Goal: Information Seeking & Learning: Learn about a topic

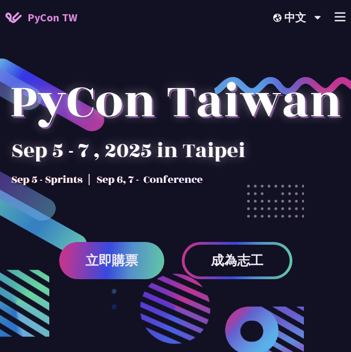
click at [342, 17] on line at bounding box center [340, 17] width 10 height 0
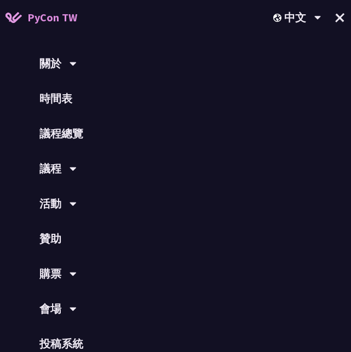
click at [59, 167] on div "議程" at bounding box center [175, 168] width 351 height 35
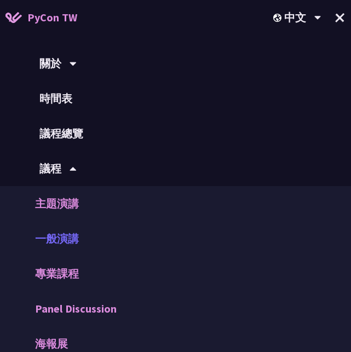
click at [61, 240] on link "一般演講" at bounding box center [175, 238] width 351 height 35
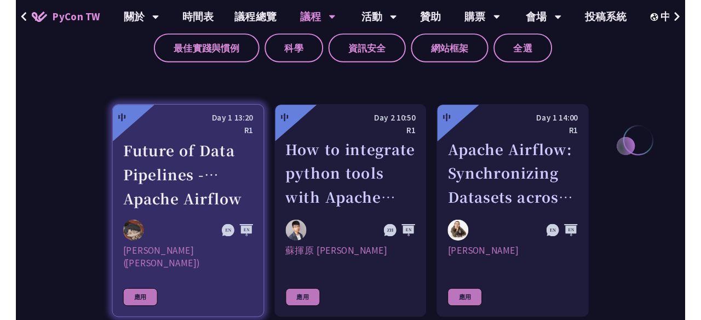
scroll to position [543, 0]
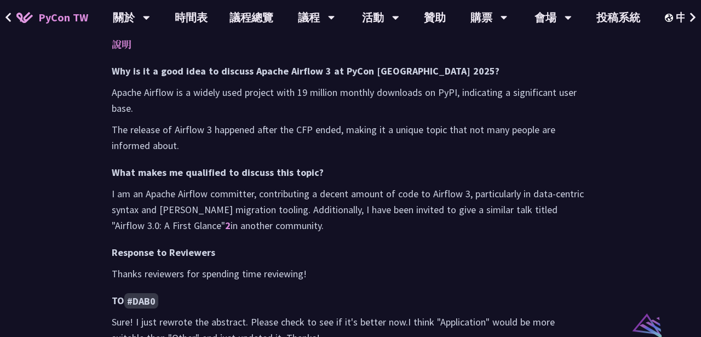
scroll to position [1061, 0]
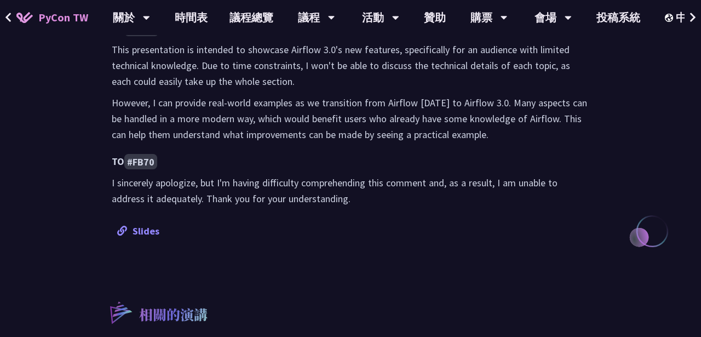
click at [135, 225] on link "Slides" at bounding box center [138, 231] width 42 height 13
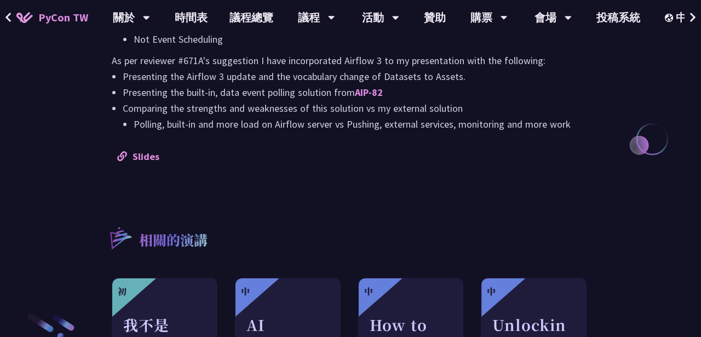
scroll to position [1183, 0]
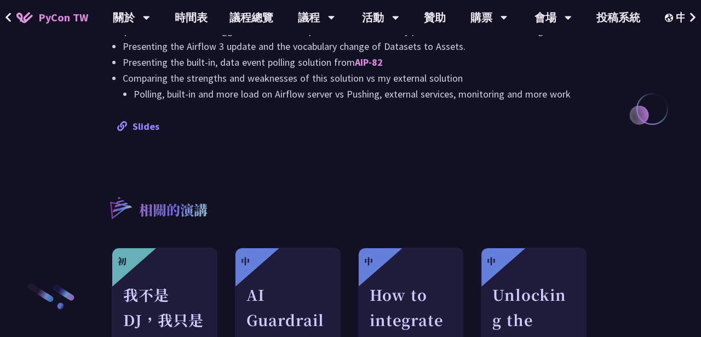
click at [149, 133] on link "Slides" at bounding box center [138, 126] width 42 height 13
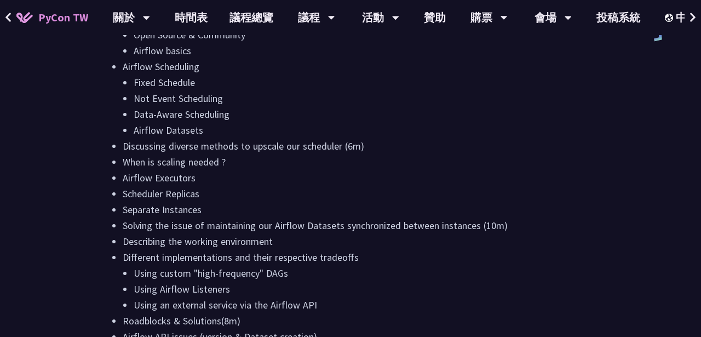
scroll to position [529, 0]
